Goal: Entertainment & Leisure: Consume media (video, audio)

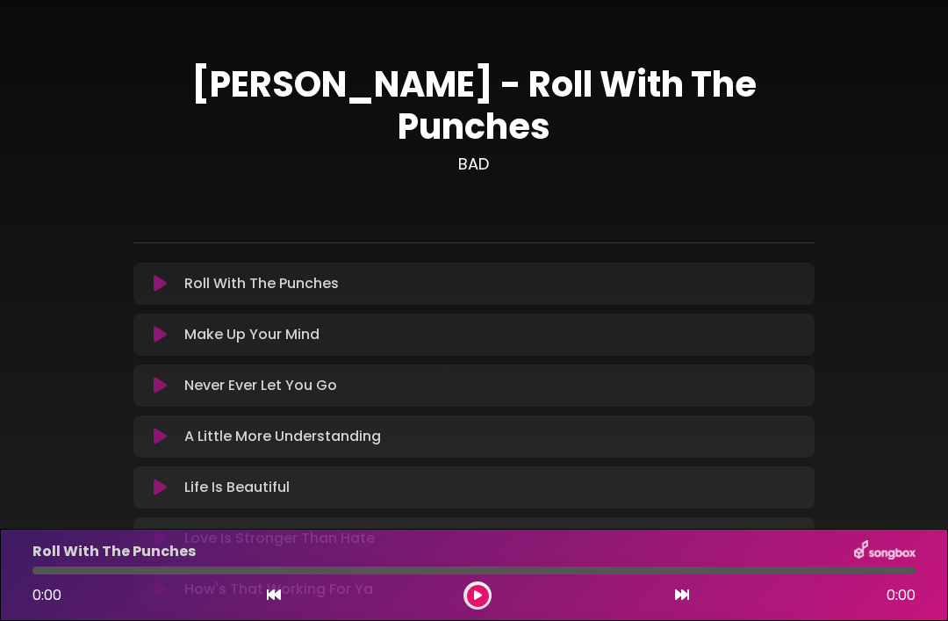
click at [149, 275] on button at bounding box center [160, 284] width 33 height 18
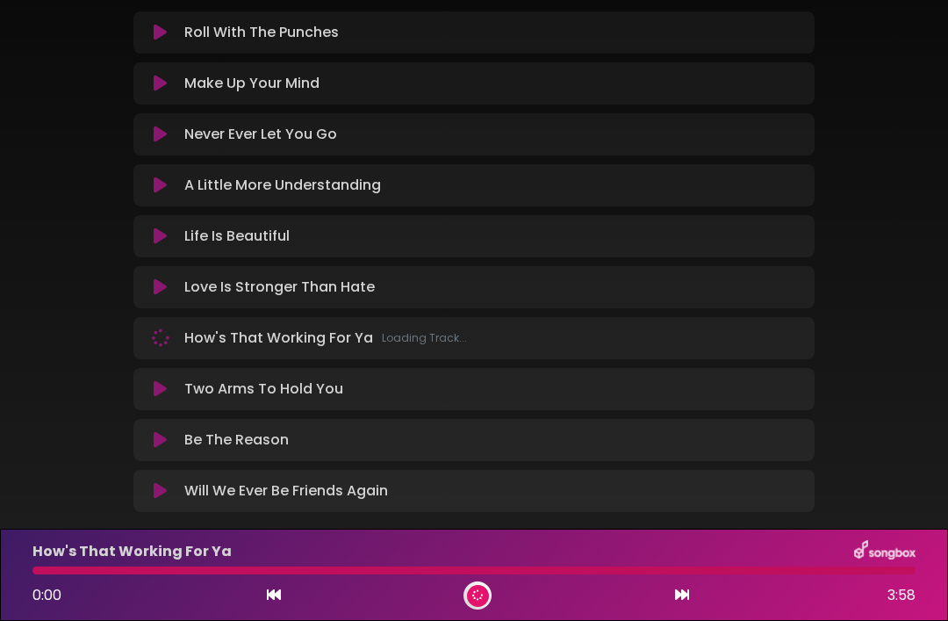
scroll to position [248, 0]
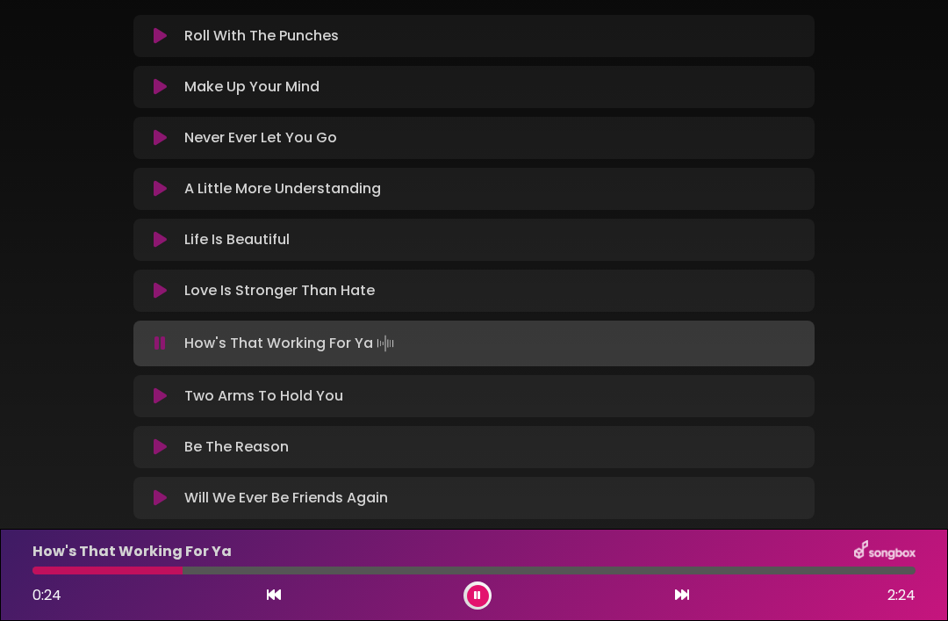
click at [471, 614] on div "How's That Working For Ya 0:24 2:24" at bounding box center [474, 575] width 948 height 92
click at [467, 602] on div at bounding box center [478, 595] width 28 height 28
click at [467, 595] on button at bounding box center [478, 596] width 22 height 22
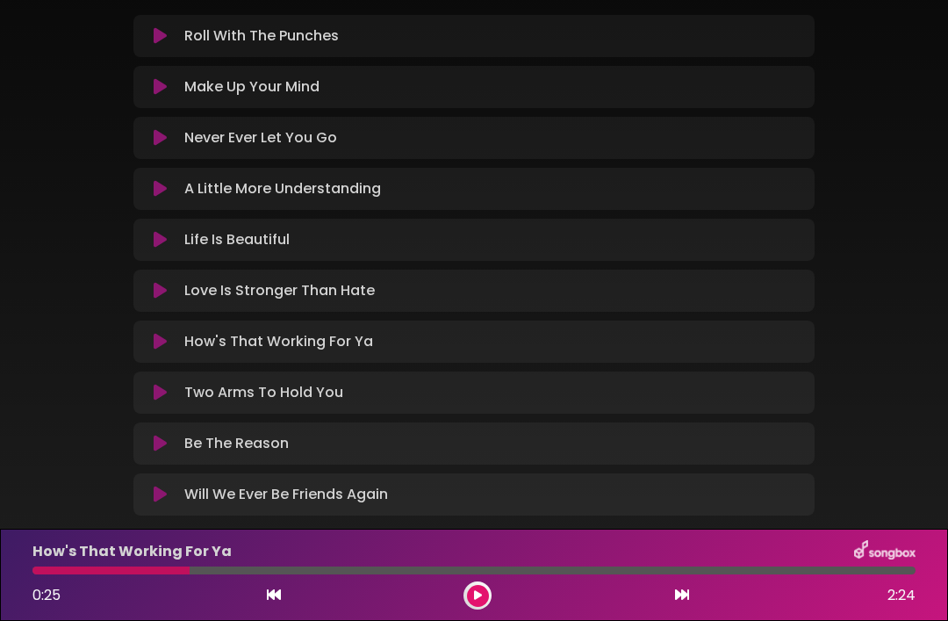
click at [477, 606] on button at bounding box center [478, 596] width 22 height 22
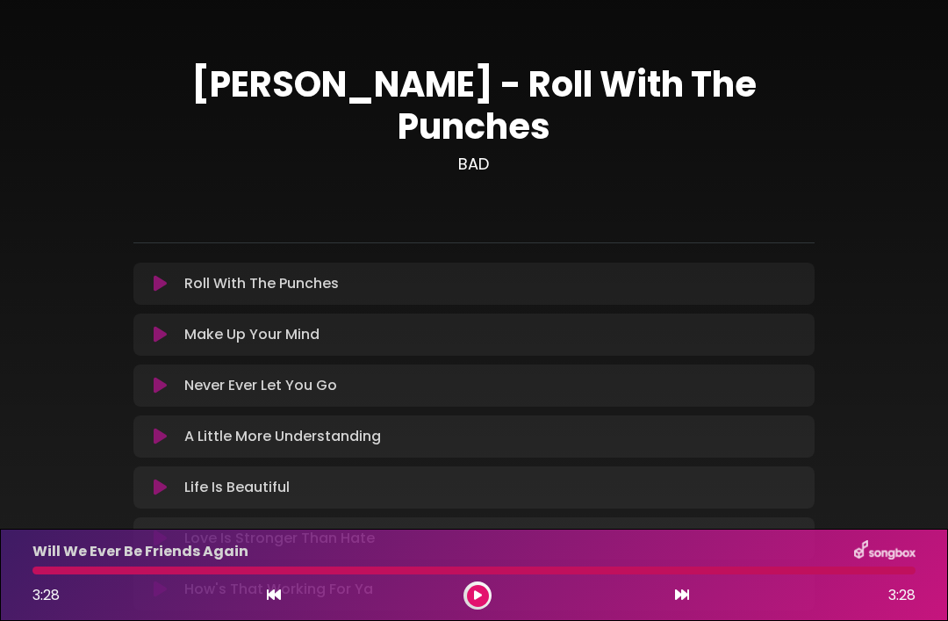
scroll to position [0, 0]
click at [169, 275] on button at bounding box center [160, 284] width 33 height 18
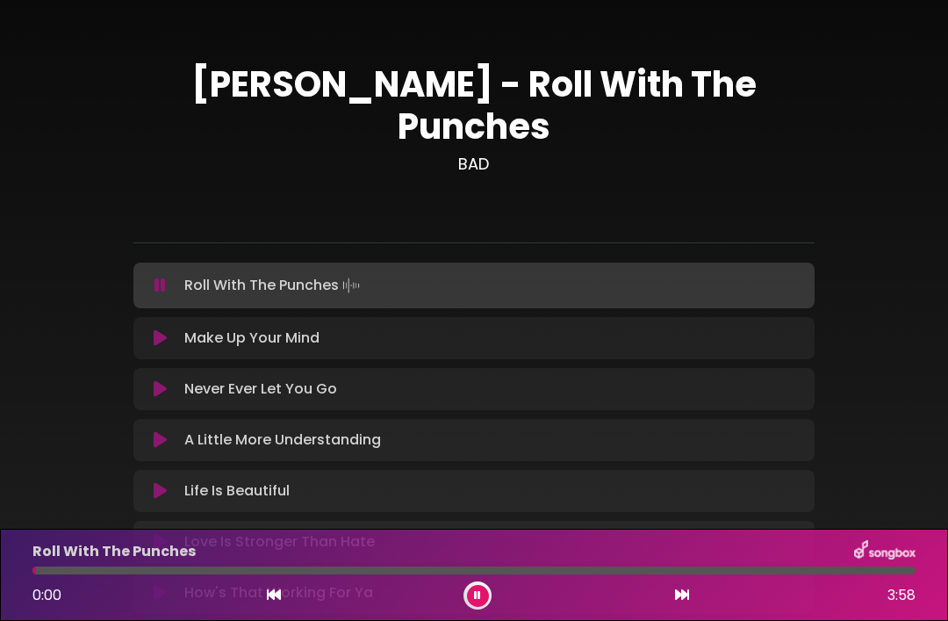
click at [564, 556] on div "Roll With The Punches" at bounding box center [474, 551] width 905 height 23
click at [545, 562] on div "Roll With The Punches" at bounding box center [474, 551] width 905 height 23
click at [678, 588] on icon at bounding box center [682, 595] width 14 height 14
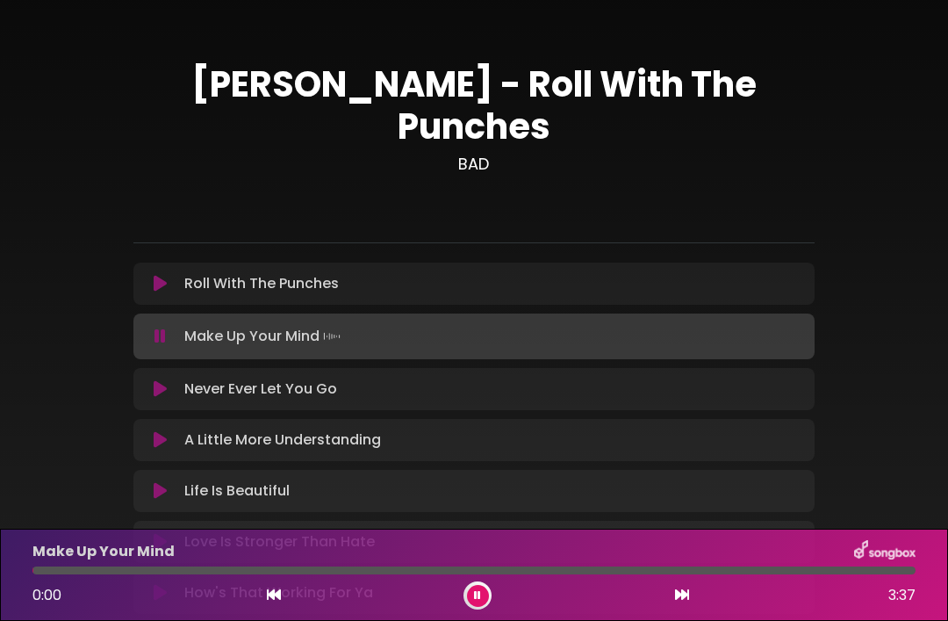
click at [269, 599] on icon at bounding box center [274, 595] width 14 height 14
click at [469, 589] on button at bounding box center [478, 596] width 22 height 22
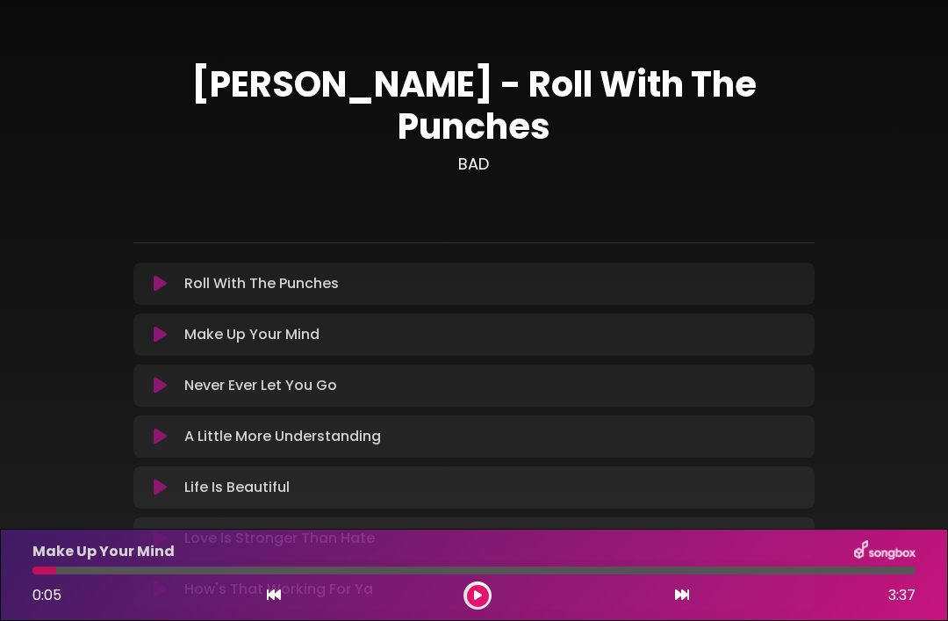
click at [169, 377] on button at bounding box center [160, 386] width 33 height 18
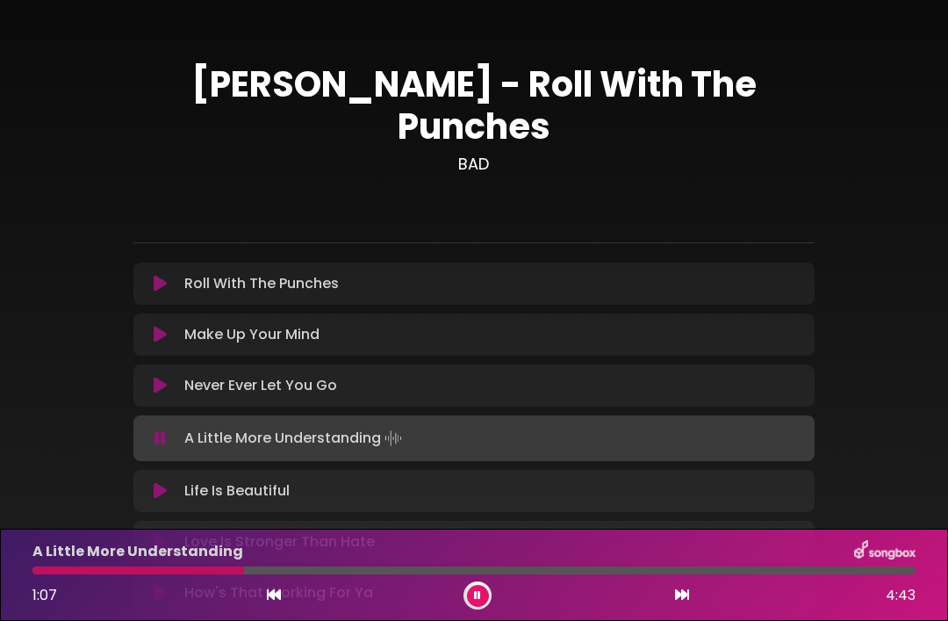
click at [164, 482] on icon at bounding box center [160, 491] width 13 height 18
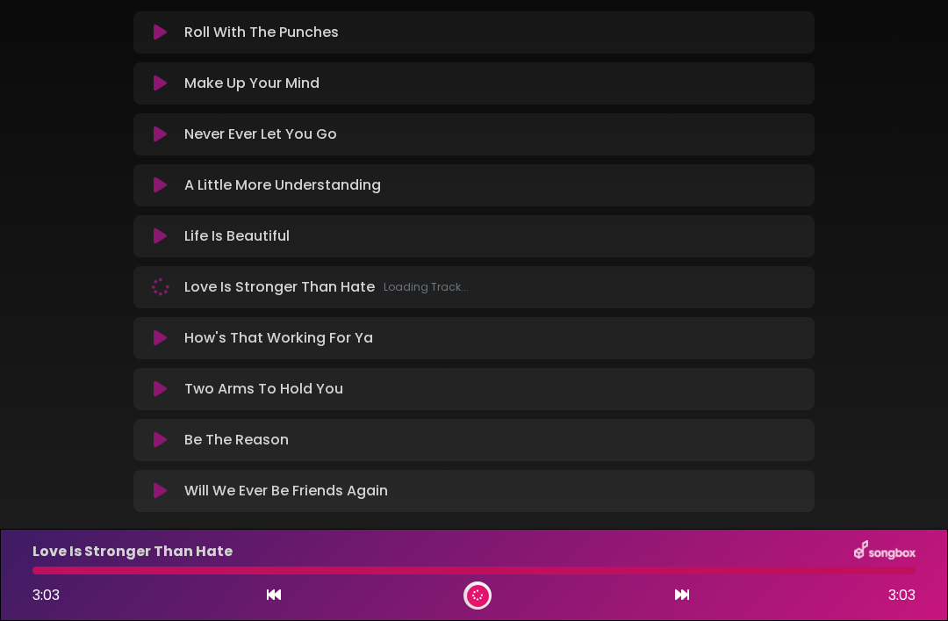
scroll to position [248, 0]
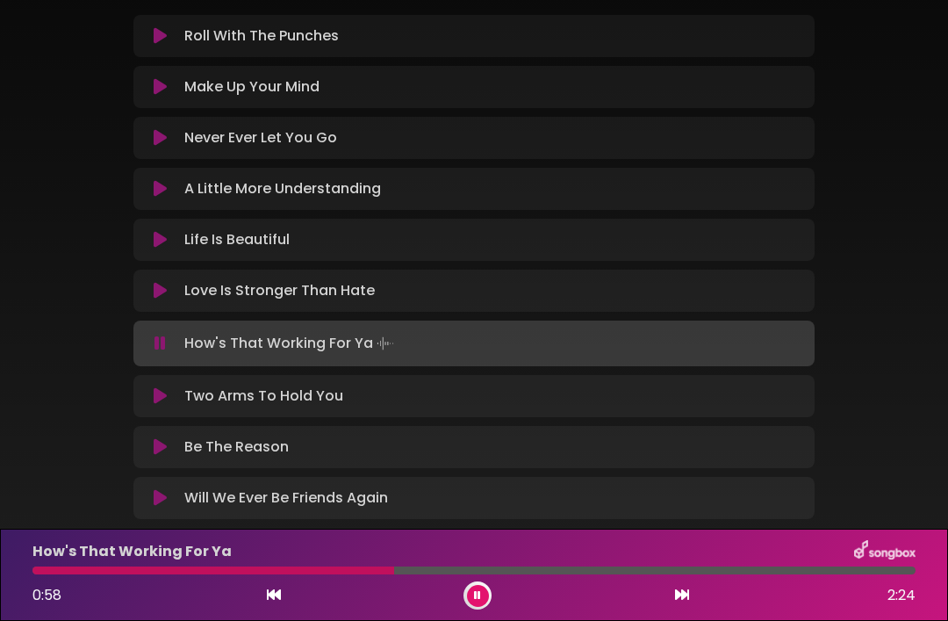
click at [173, 387] on button at bounding box center [160, 396] width 33 height 18
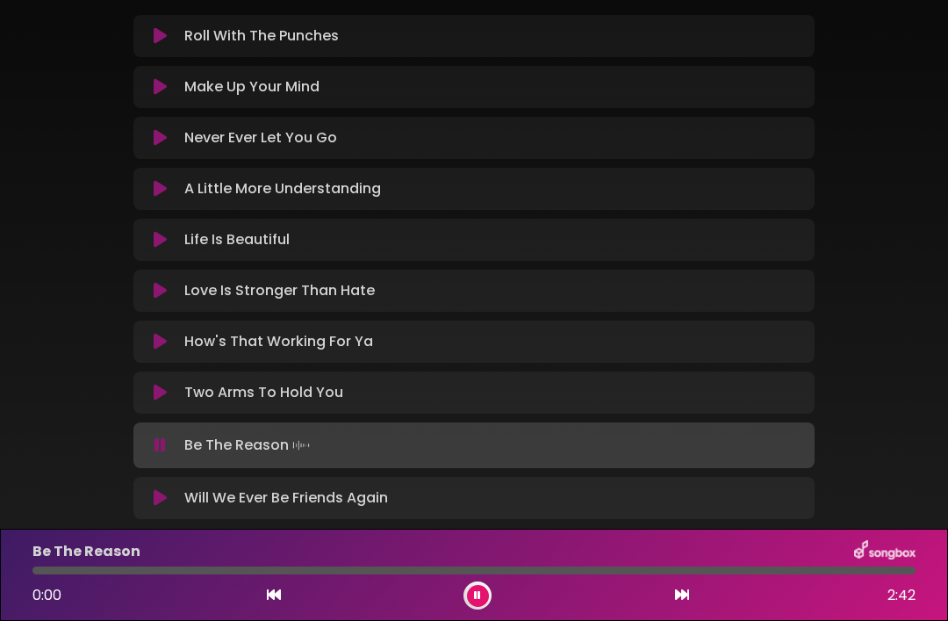
click at [158, 489] on icon at bounding box center [160, 498] width 13 height 18
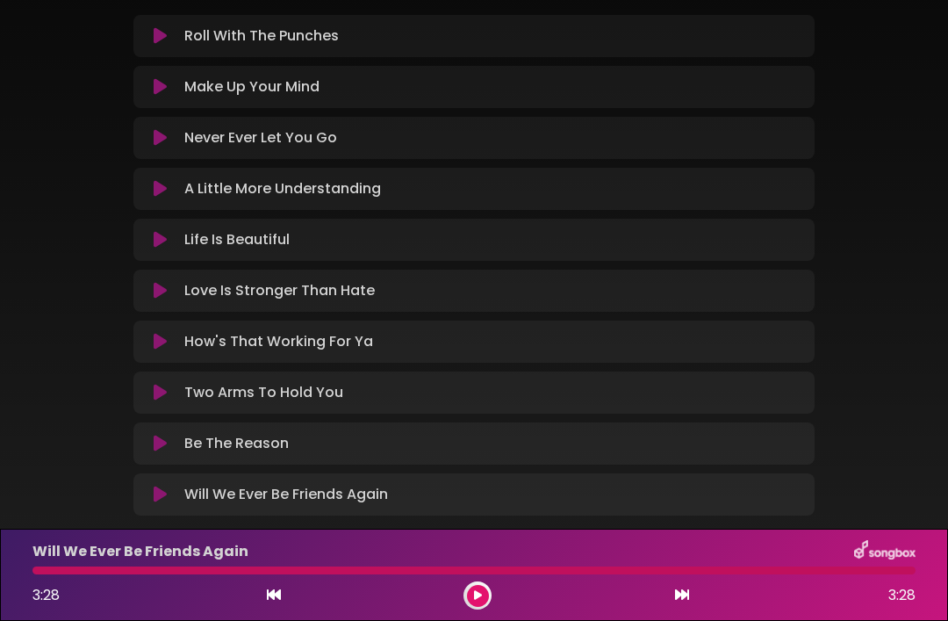
scroll to position [59, 0]
